Goal: Task Accomplishment & Management: Manage account settings

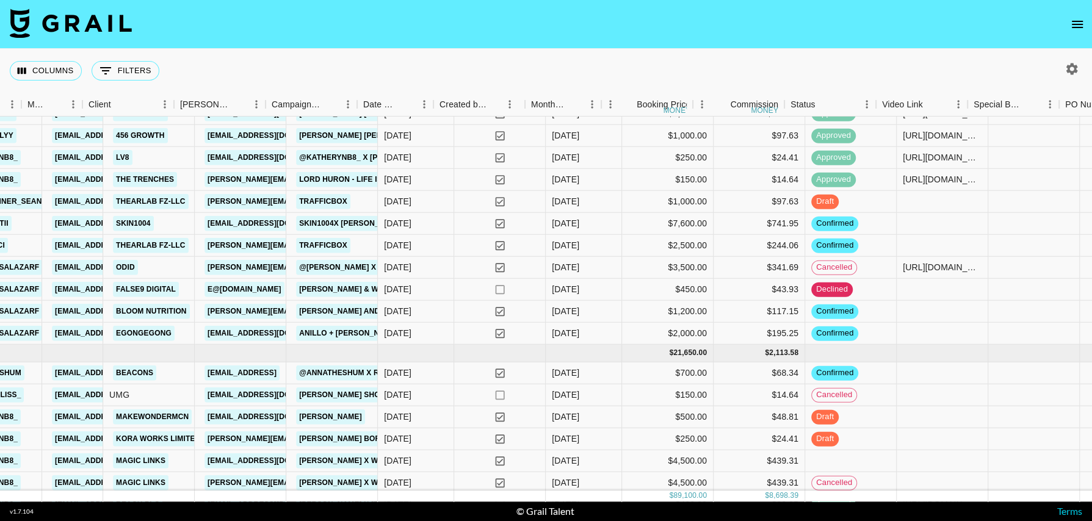
scroll to position [335, 287]
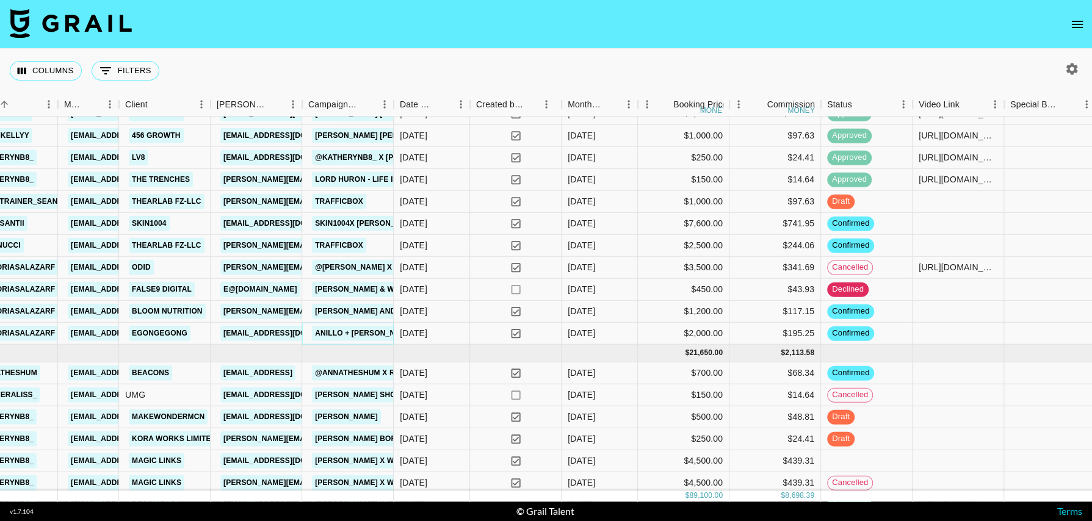
click at [341, 330] on link "Anillo + [PERSON_NAME]" at bounding box center [364, 333] width 105 height 15
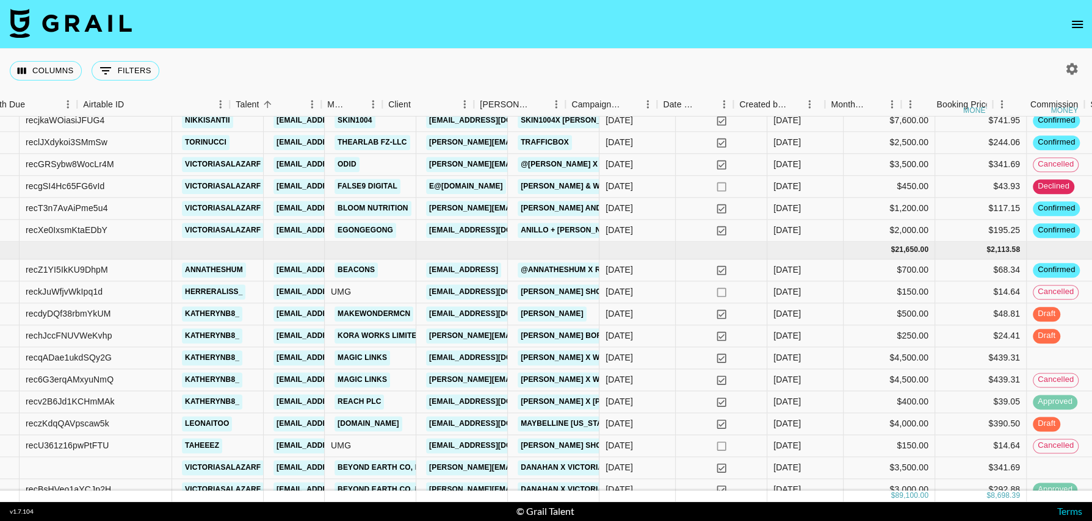
scroll to position [437, 98]
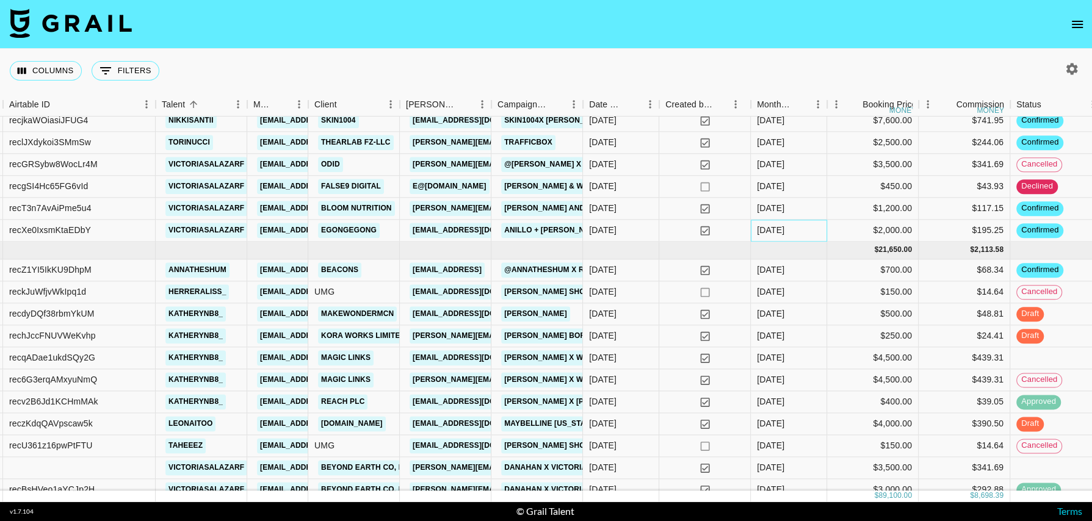
click at [802, 225] on div "[DATE]" at bounding box center [789, 231] width 76 height 22
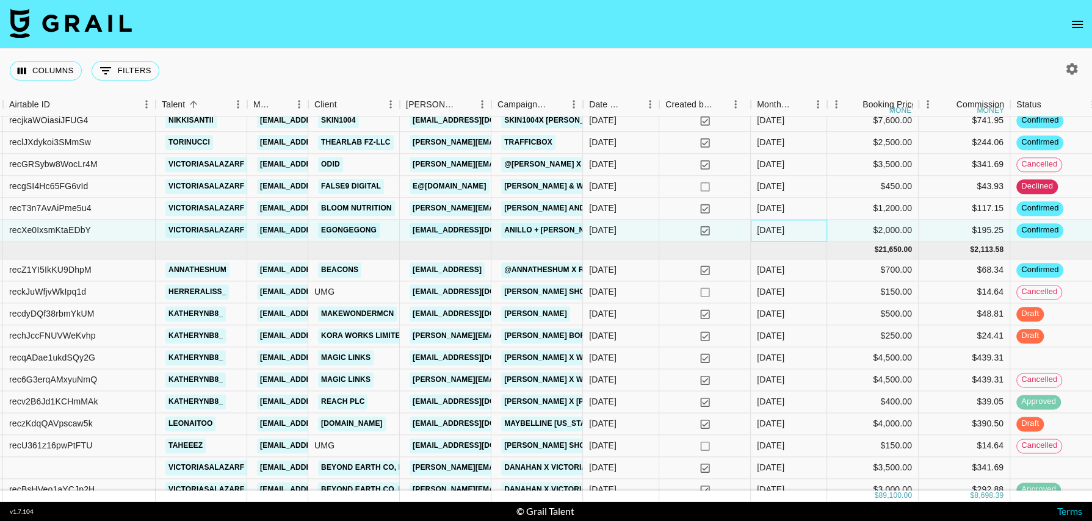
click at [814, 228] on div "[DATE]" at bounding box center [789, 231] width 76 height 22
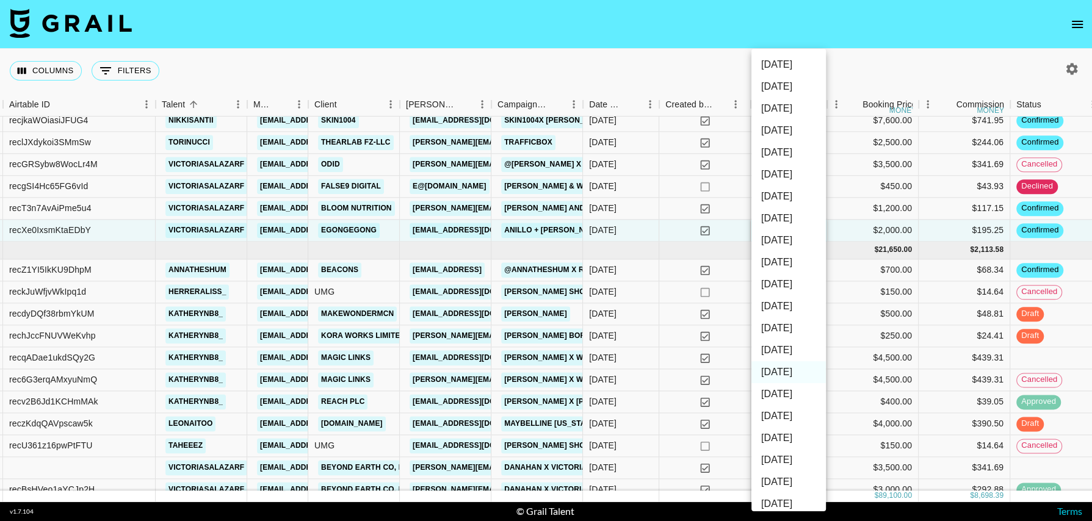
click at [789, 327] on li "[DATE]" at bounding box center [789, 328] width 74 height 22
type input "[DATE]"
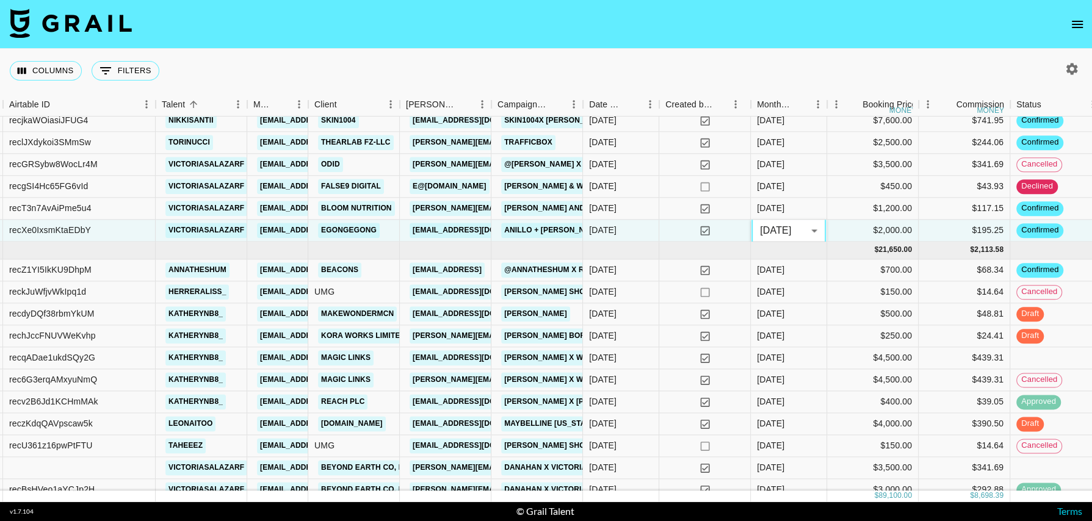
click at [682, 62] on div "Columns 0 Filters + Booking" at bounding box center [546, 71] width 1092 height 44
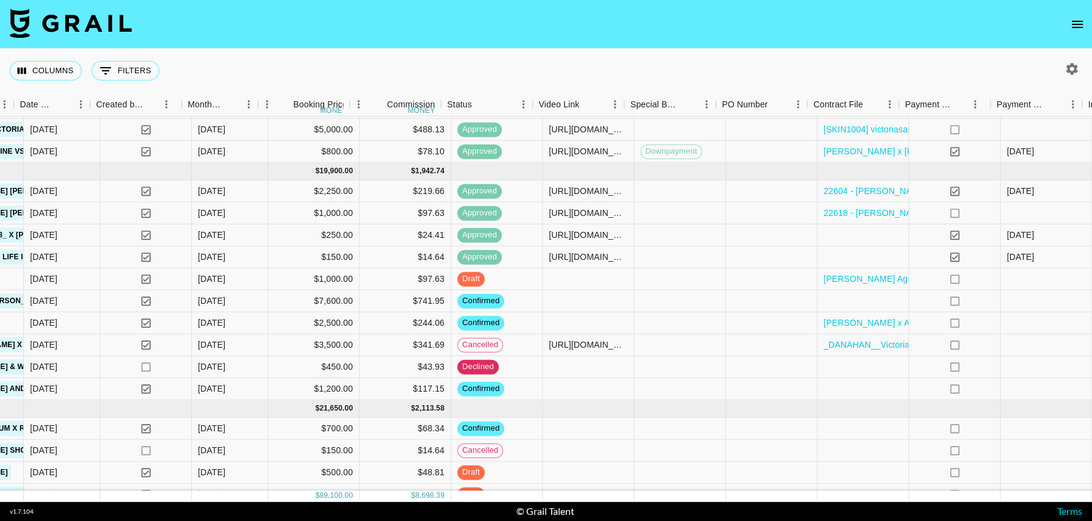
scroll to position [257, 797]
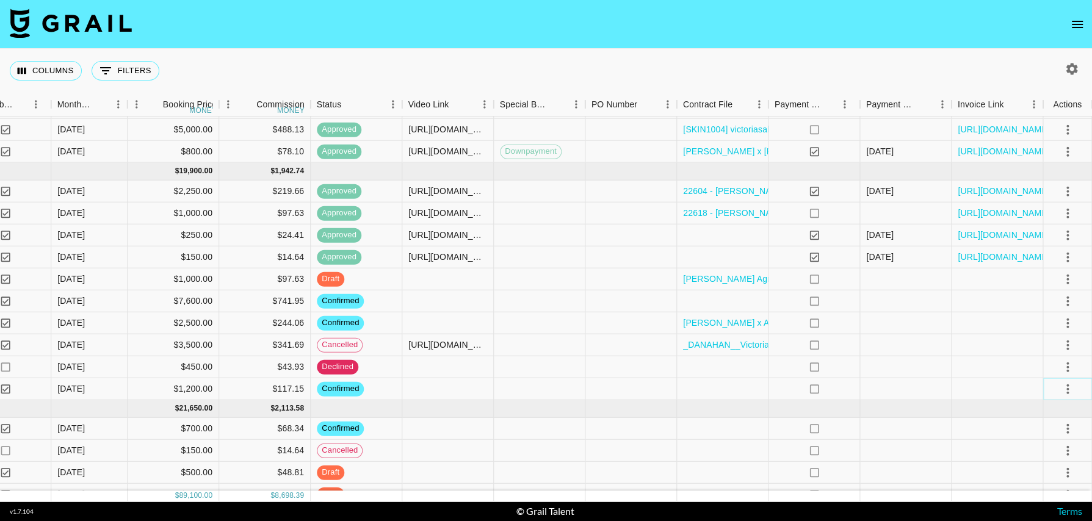
click at [1067, 388] on icon "select merge strategy" at bounding box center [1068, 389] width 2 height 10
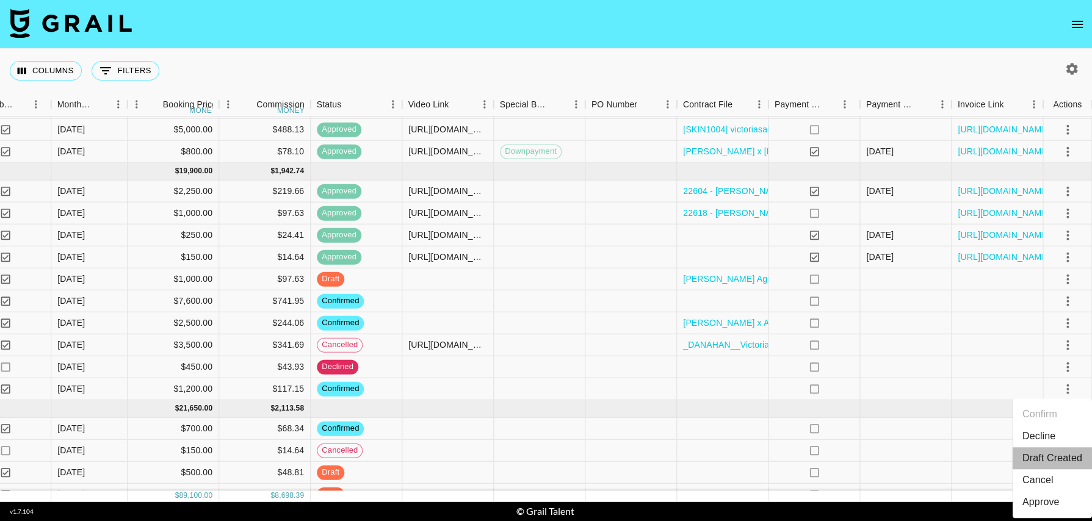
click at [1041, 459] on li "Draft Created" at bounding box center [1052, 459] width 79 height 22
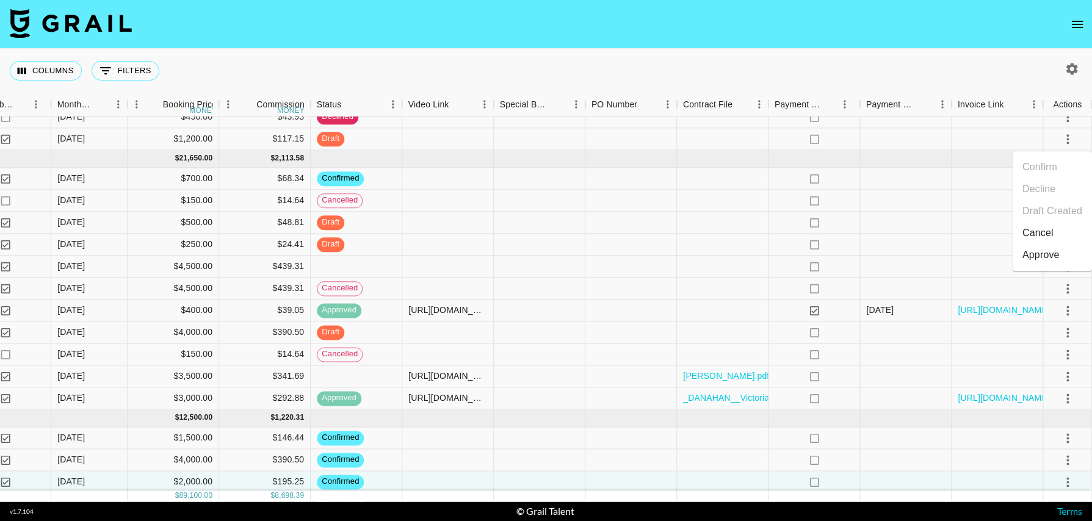
scroll to position [507, 797]
